Goal: Transaction & Acquisition: Purchase product/service

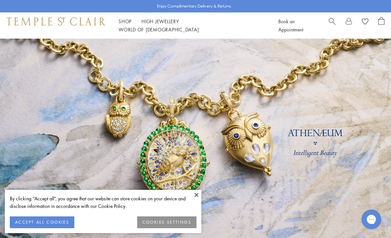
click at [62, 219] on button "ACCEPT ALL COOKIES" at bounding box center [42, 222] width 65 height 12
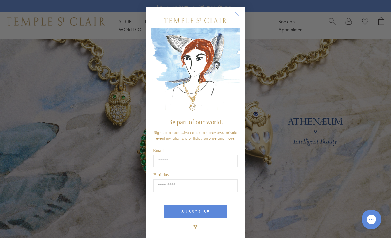
scroll to position [9, 0]
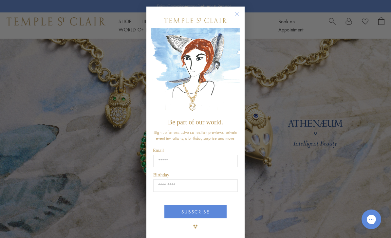
click at [240, 18] on circle "Close dialog" at bounding box center [237, 14] width 8 height 8
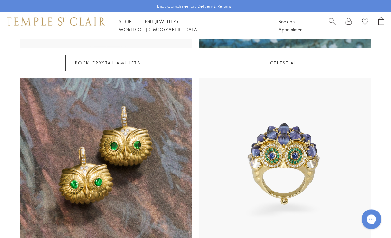
scroll to position [470, 0]
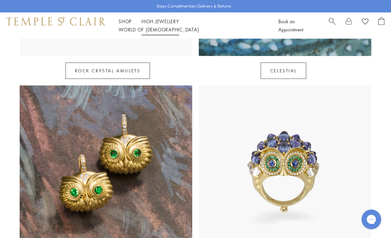
click at [163, 25] on link "High Jewellery High Jewellery" at bounding box center [160, 21] width 38 height 7
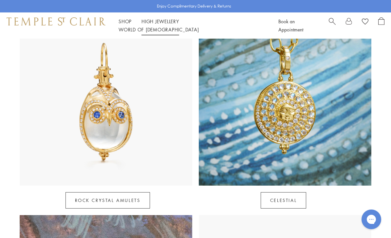
scroll to position [339, 0]
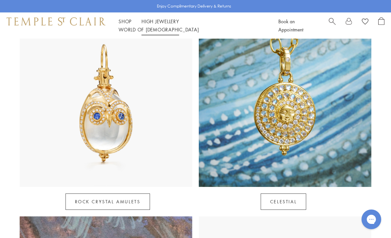
click at [199, 26] on link "World of Temple World of Temple" at bounding box center [159, 29] width 80 height 7
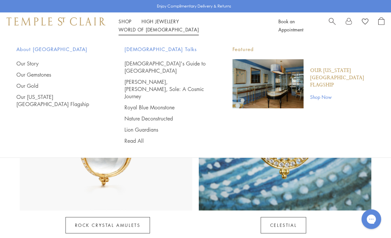
scroll to position [315, 0]
click at [170, 104] on link "Royal Blue Moonstone" at bounding box center [165, 107] width 82 height 7
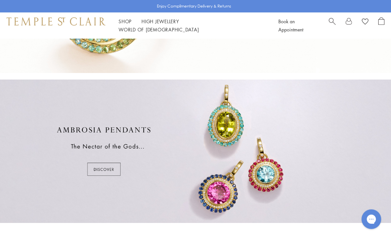
scroll to position [259, 0]
click at [111, 169] on div at bounding box center [195, 151] width 391 height 143
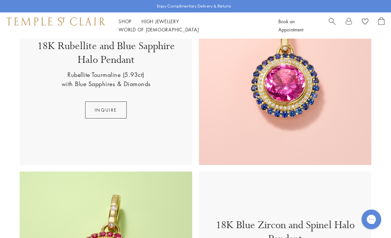
scroll to position [196, 0]
click at [124, 110] on button "inquire" at bounding box center [106, 110] width 42 height 17
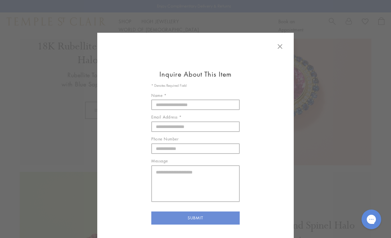
click at [285, 43] on button at bounding box center [280, 46] width 14 height 15
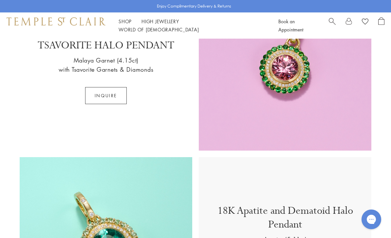
scroll to position [553, 0]
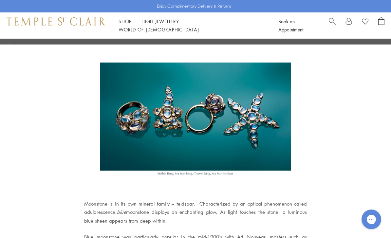
scroll to position [207, 0]
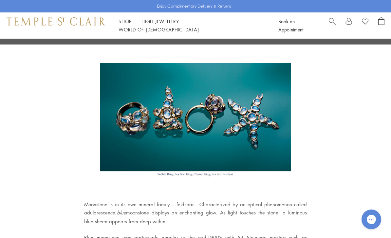
click at [124, 21] on div "Shop Shop Categories Amulets Pendants & Charms Lockets Chains & Leather Cords E…" at bounding box center [195, 25] width 391 height 26
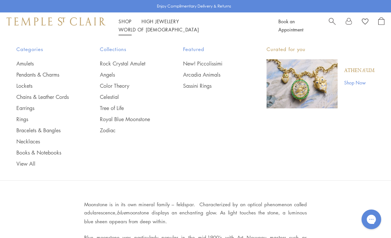
click at [57, 128] on link "Bracelets & Bangles" at bounding box center [44, 130] width 57 height 7
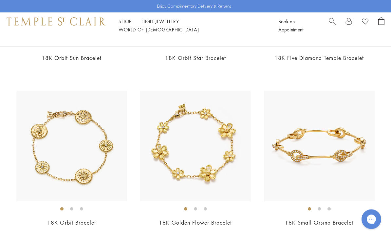
scroll to position [531, 0]
click at [331, 142] on img at bounding box center [319, 146] width 111 height 111
